Goal: Information Seeking & Learning: Learn about a topic

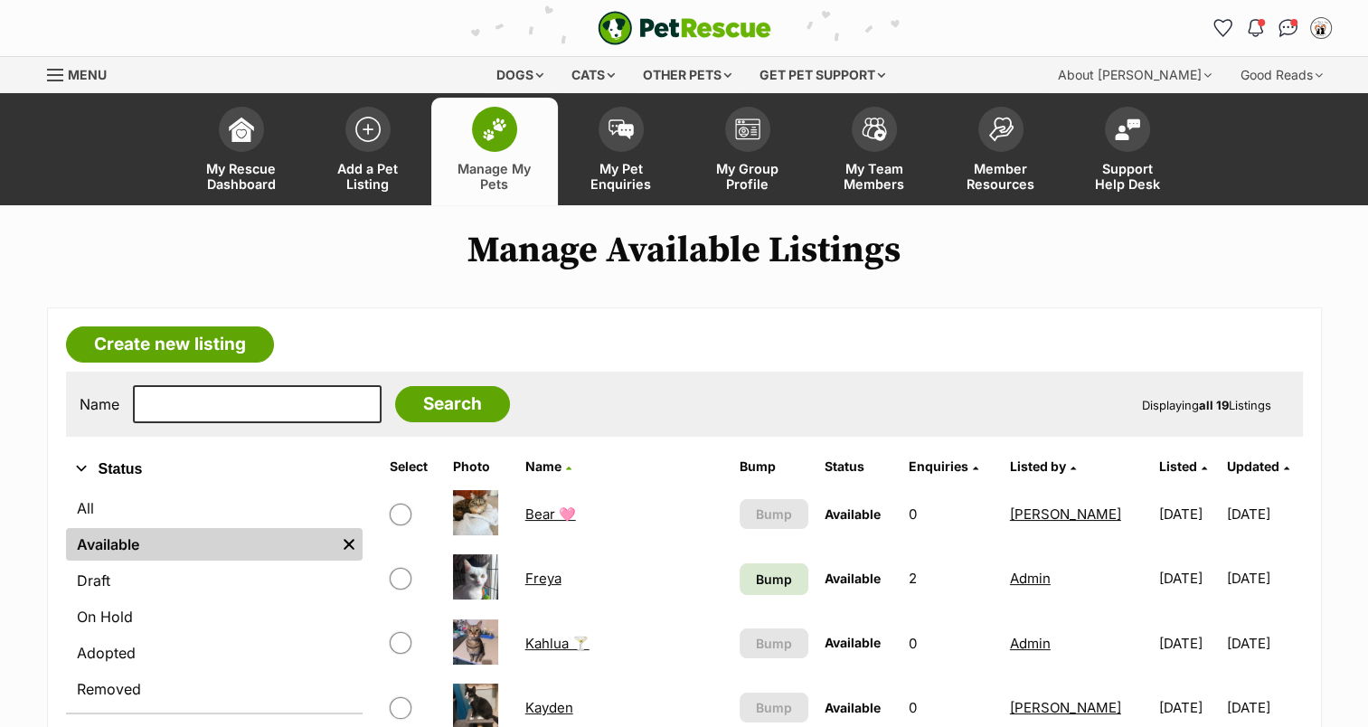
click at [615, 139] on span at bounding box center [621, 129] width 45 height 45
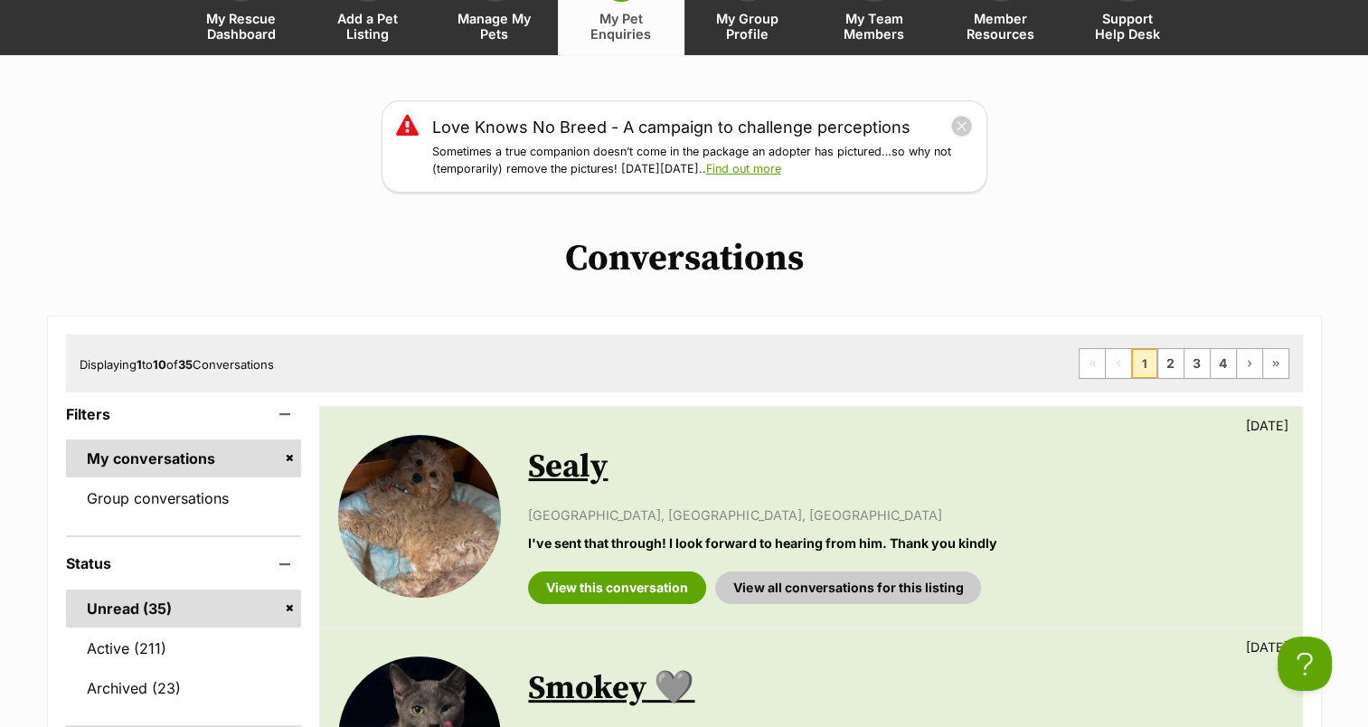
scroll to position [181, 0]
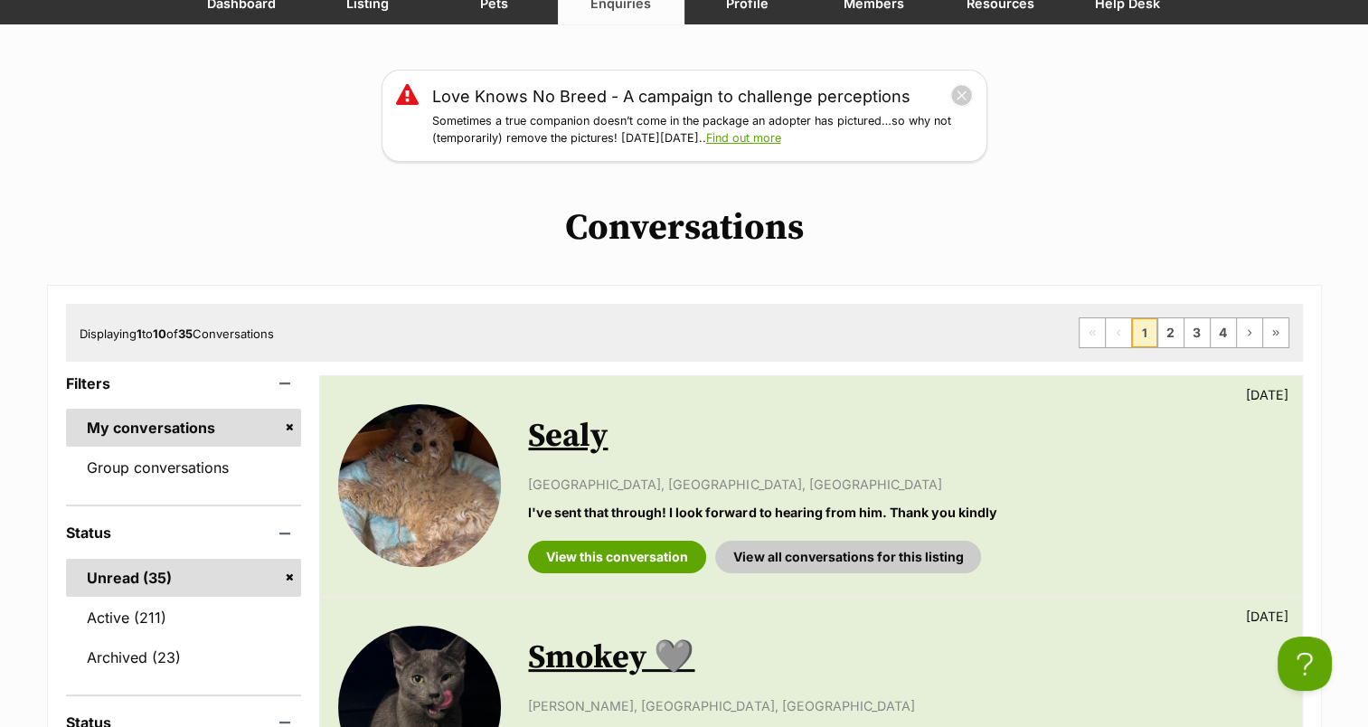
click at [752, 138] on link "Find out more" at bounding box center [743, 138] width 75 height 14
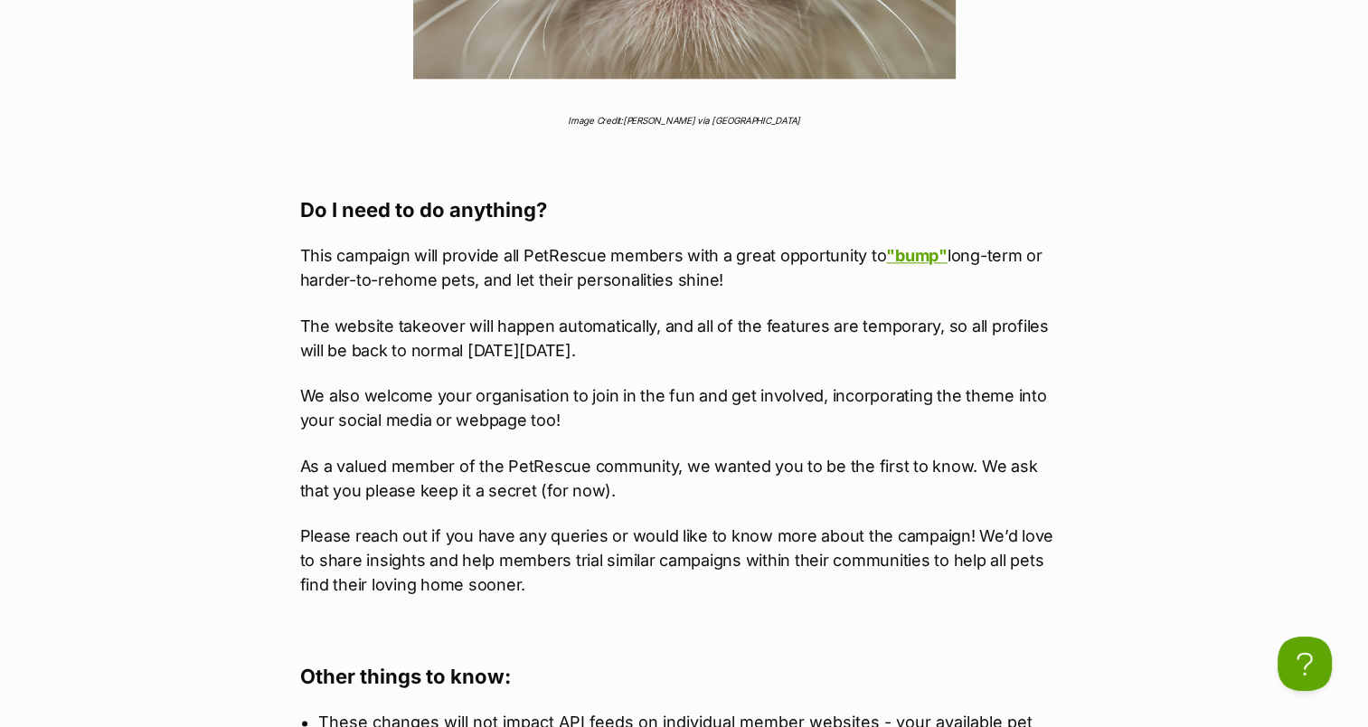
scroll to position [2441, 0]
